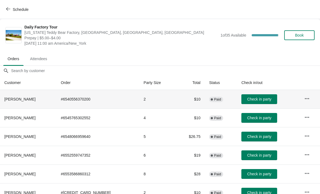
scroll to position [45, 0]
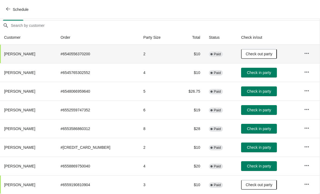
click at [257, 148] on span "Check in party" at bounding box center [259, 148] width 24 height 4
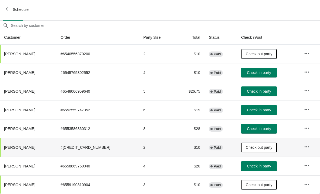
click at [263, 129] on span "Check in party" at bounding box center [259, 129] width 24 height 4
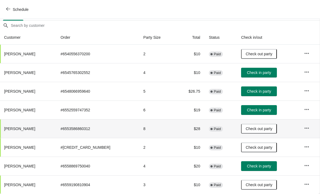
click at [263, 167] on span "Check in party" at bounding box center [259, 166] width 24 height 4
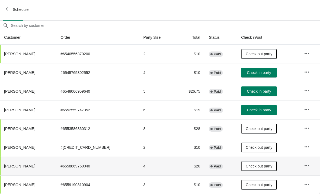
click at [254, 112] on span "Check in party" at bounding box center [259, 110] width 24 height 4
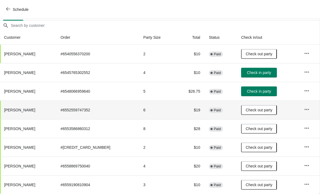
click at [256, 95] on button "Check in party" at bounding box center [259, 92] width 36 height 10
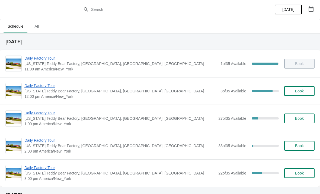
click at [36, 61] on span "Daily Factory Tour" at bounding box center [121, 58] width 194 height 5
click at [40, 88] on span "Daily Factory Tour" at bounding box center [121, 85] width 194 height 5
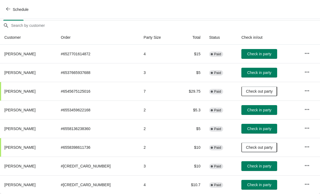
scroll to position [45, 0]
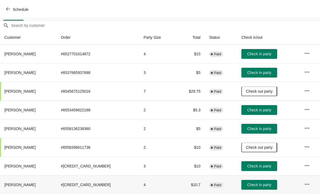
click at [248, 185] on span "Check in party" at bounding box center [259, 185] width 24 height 4
